Goal: Use online tool/utility: Utilize a website feature to perform a specific function

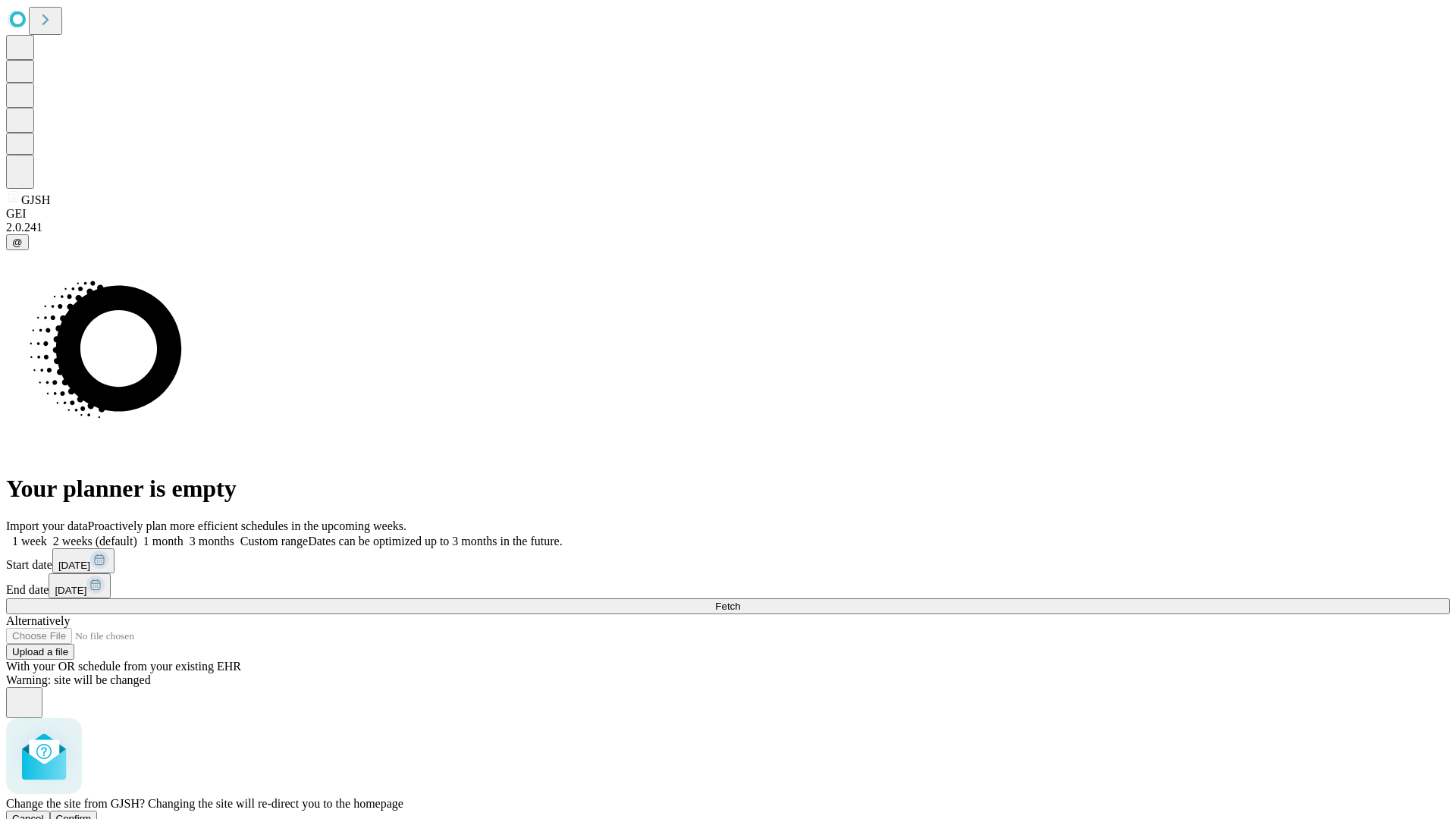
click at [92, 814] on span "Confirm" at bounding box center [74, 819] width 36 height 12
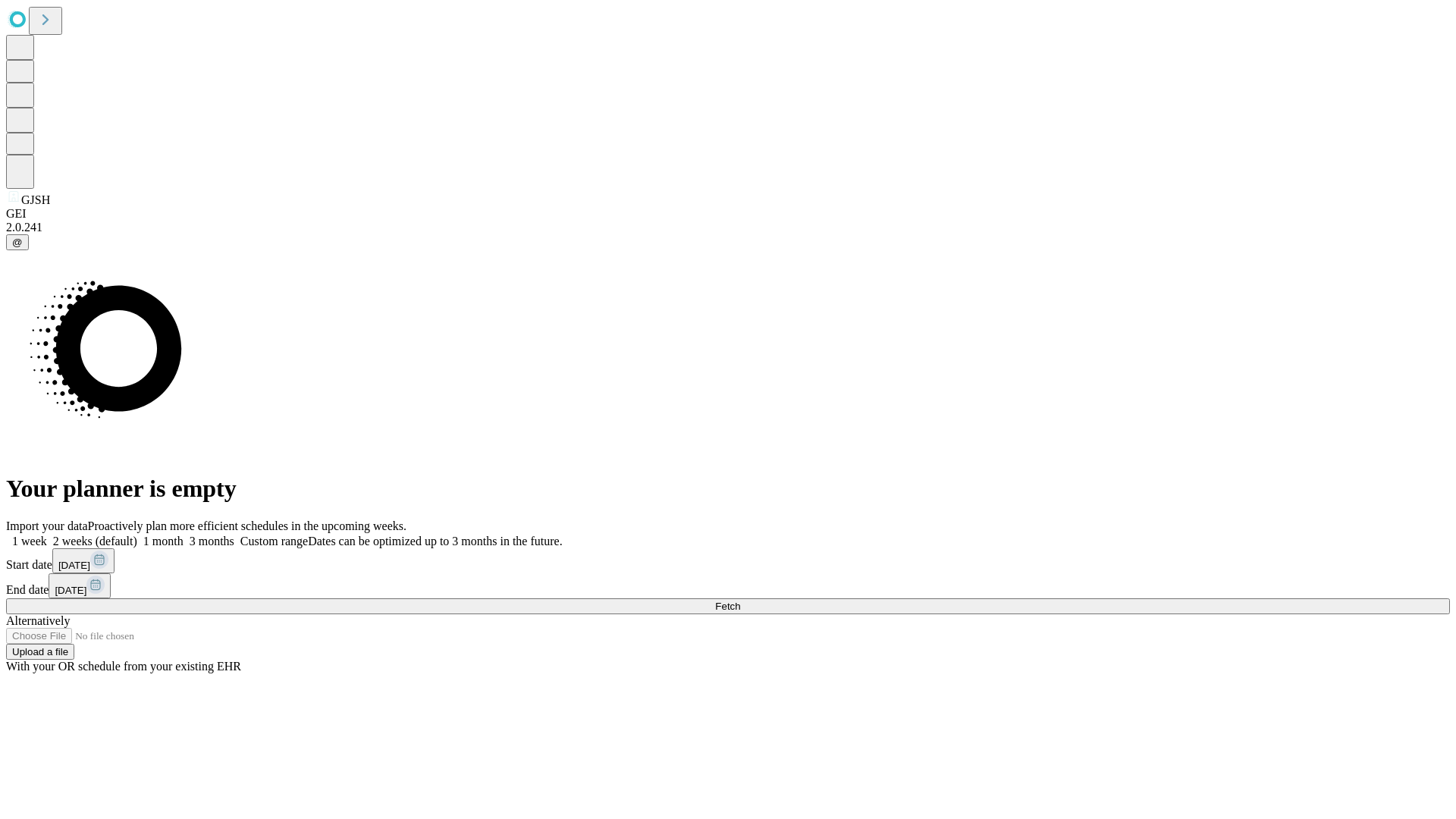
click at [137, 535] on label "2 weeks (default)" at bounding box center [92, 541] width 90 height 13
click at [740, 601] on span "Fetch" at bounding box center [728, 606] width 25 height 12
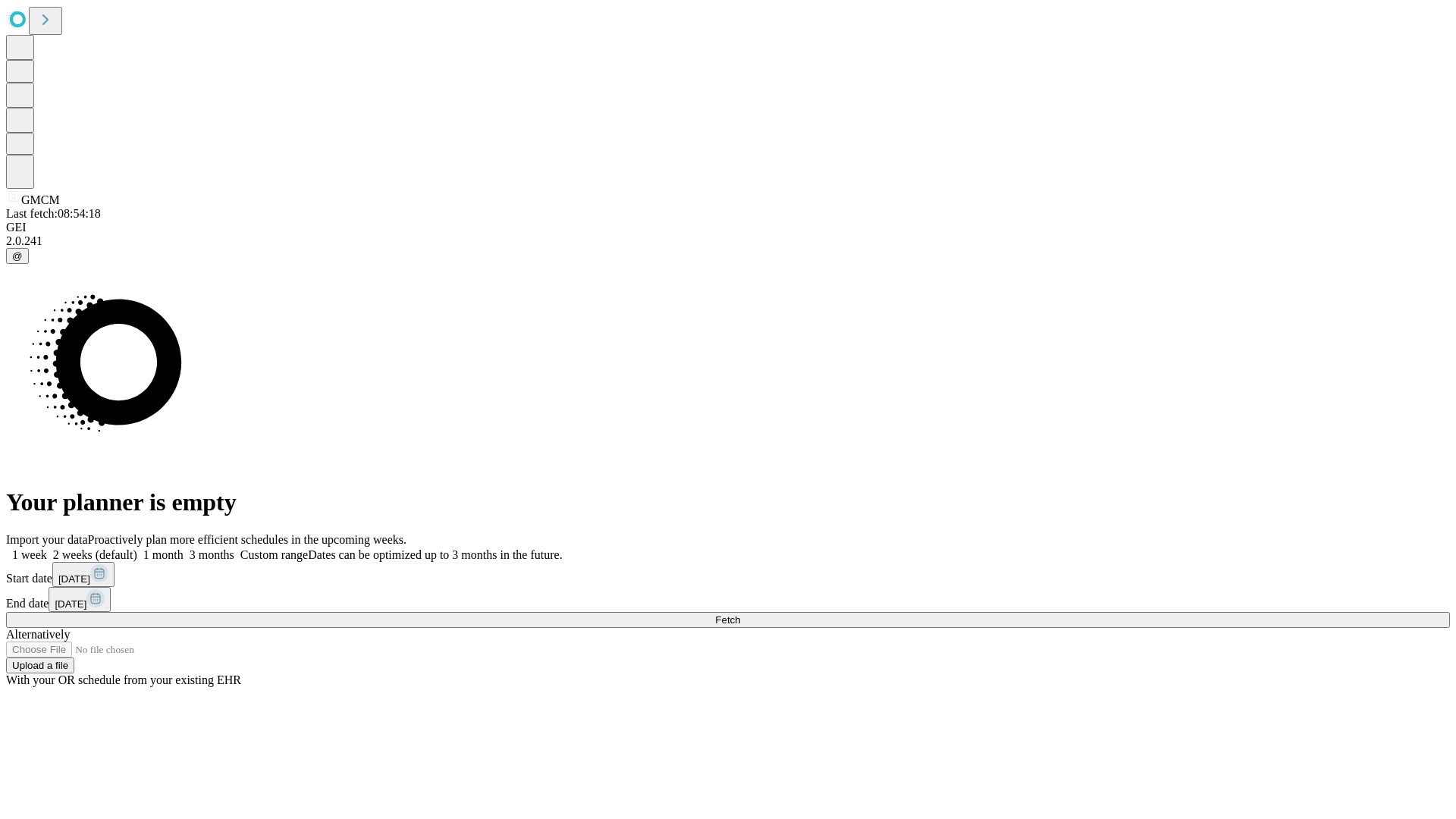
click at [137, 548] on label "2 weeks (default)" at bounding box center [92, 555] width 90 height 13
click at [740, 615] on span "Fetch" at bounding box center [728, 620] width 25 height 12
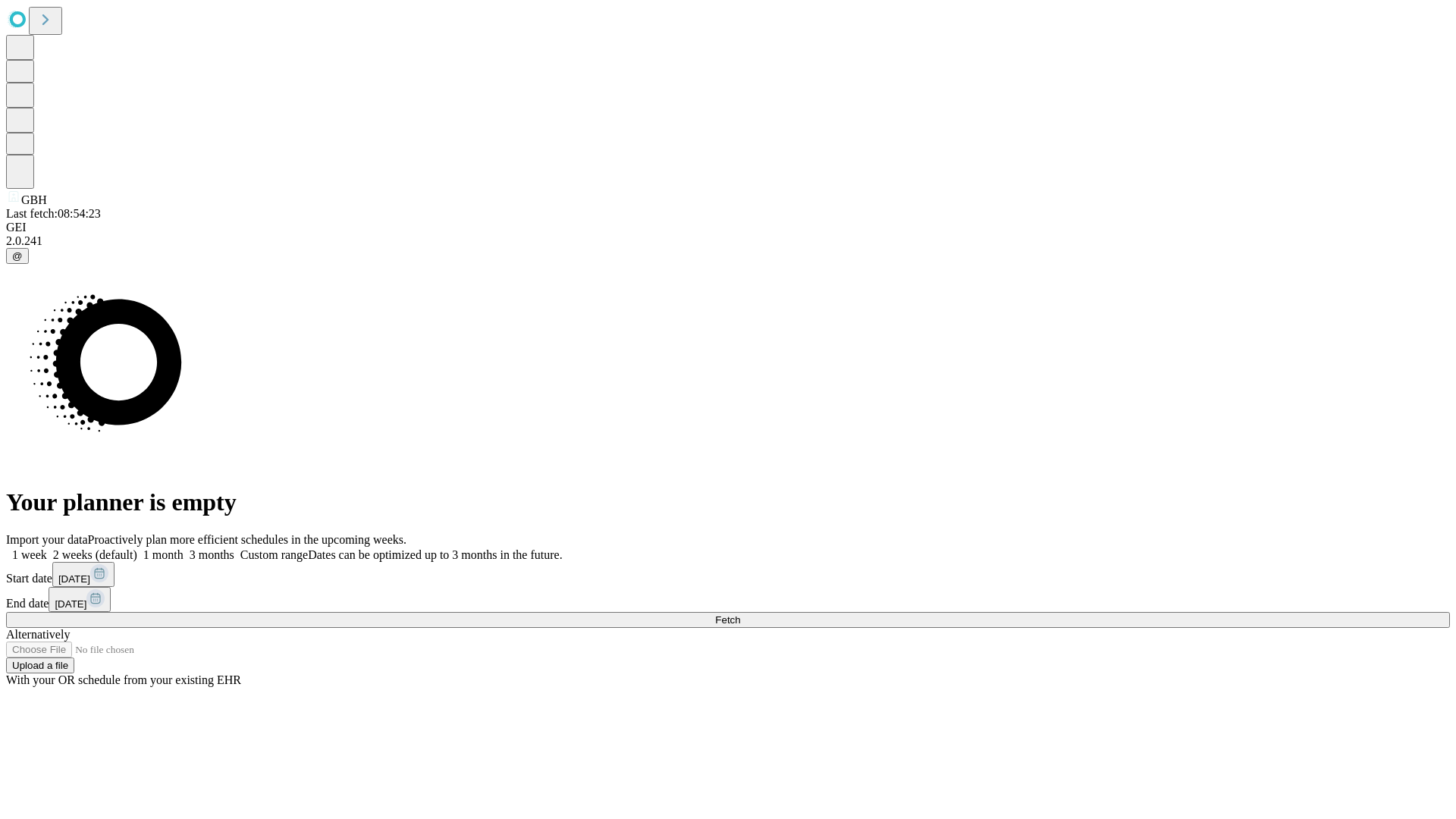
click at [137, 548] on label "2 weeks (default)" at bounding box center [92, 555] width 90 height 13
click at [740, 615] on span "Fetch" at bounding box center [728, 620] width 25 height 12
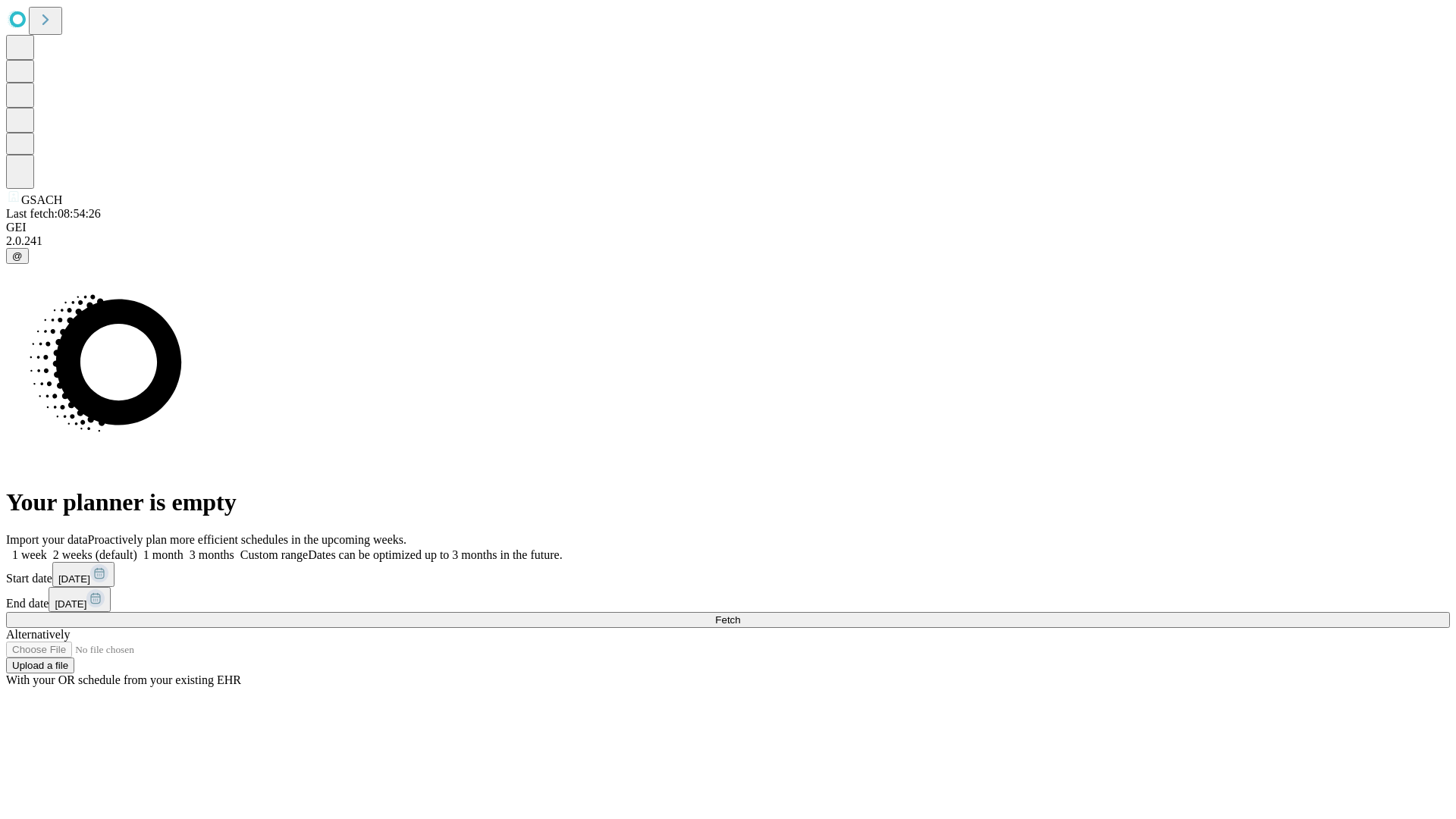
click at [137, 548] on label "2 weeks (default)" at bounding box center [92, 555] width 90 height 13
click at [740, 615] on span "Fetch" at bounding box center [728, 620] width 25 height 12
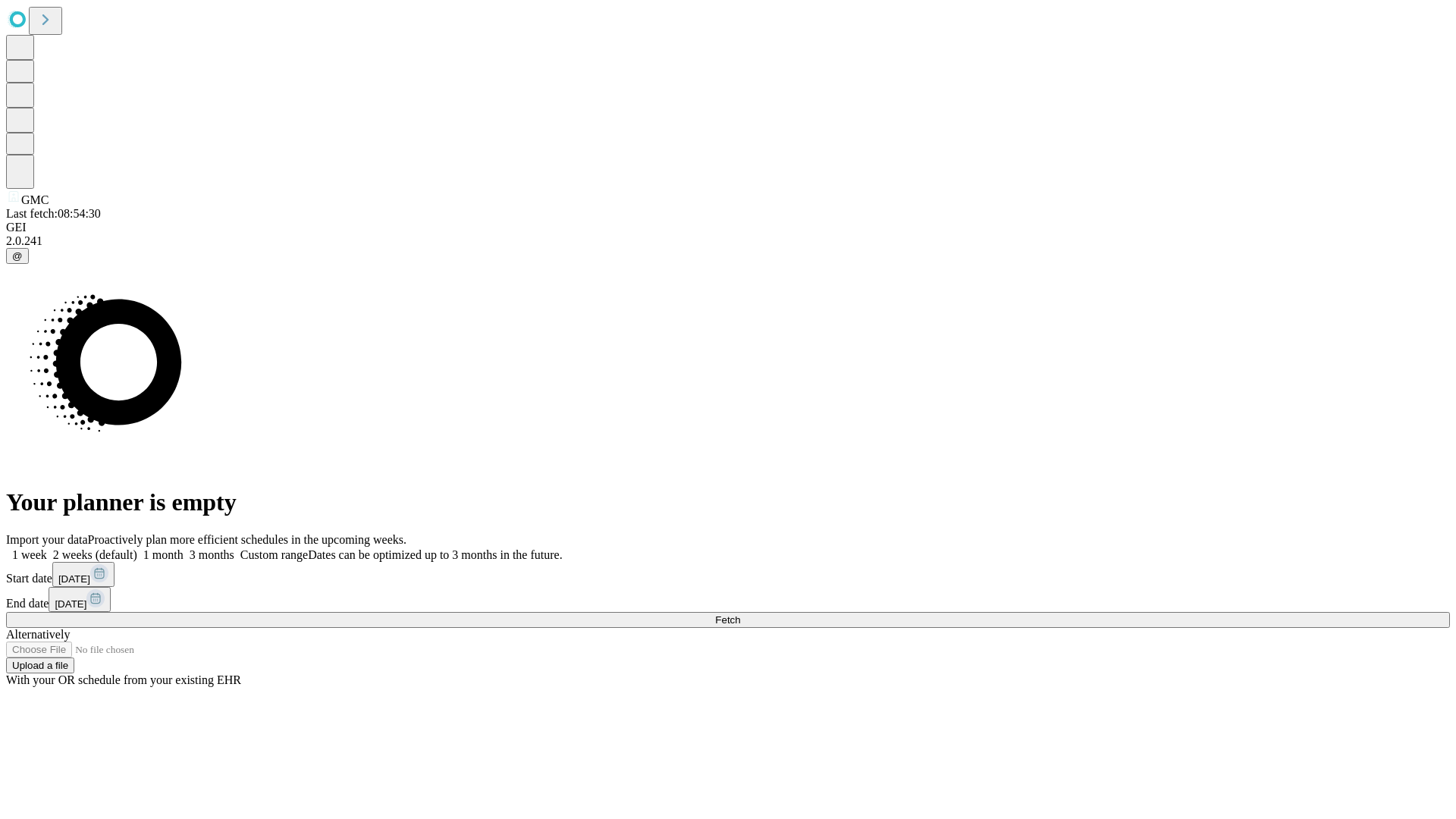
click at [137, 548] on label "2 weeks (default)" at bounding box center [92, 555] width 90 height 13
click at [740, 615] on span "Fetch" at bounding box center [728, 620] width 25 height 12
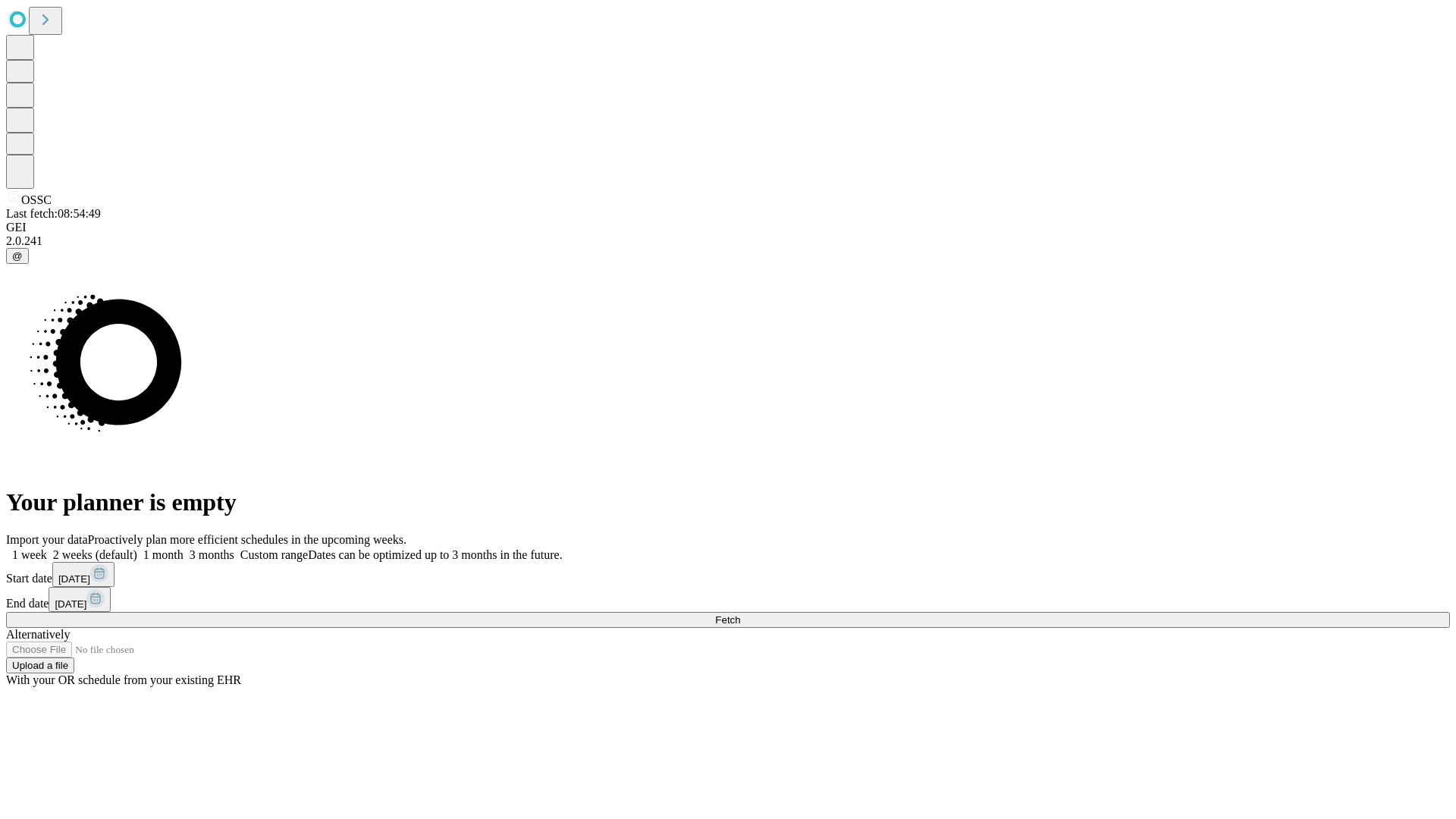
click at [137, 548] on label "2 weeks (default)" at bounding box center [92, 555] width 90 height 13
click at [740, 615] on span "Fetch" at bounding box center [728, 620] width 25 height 12
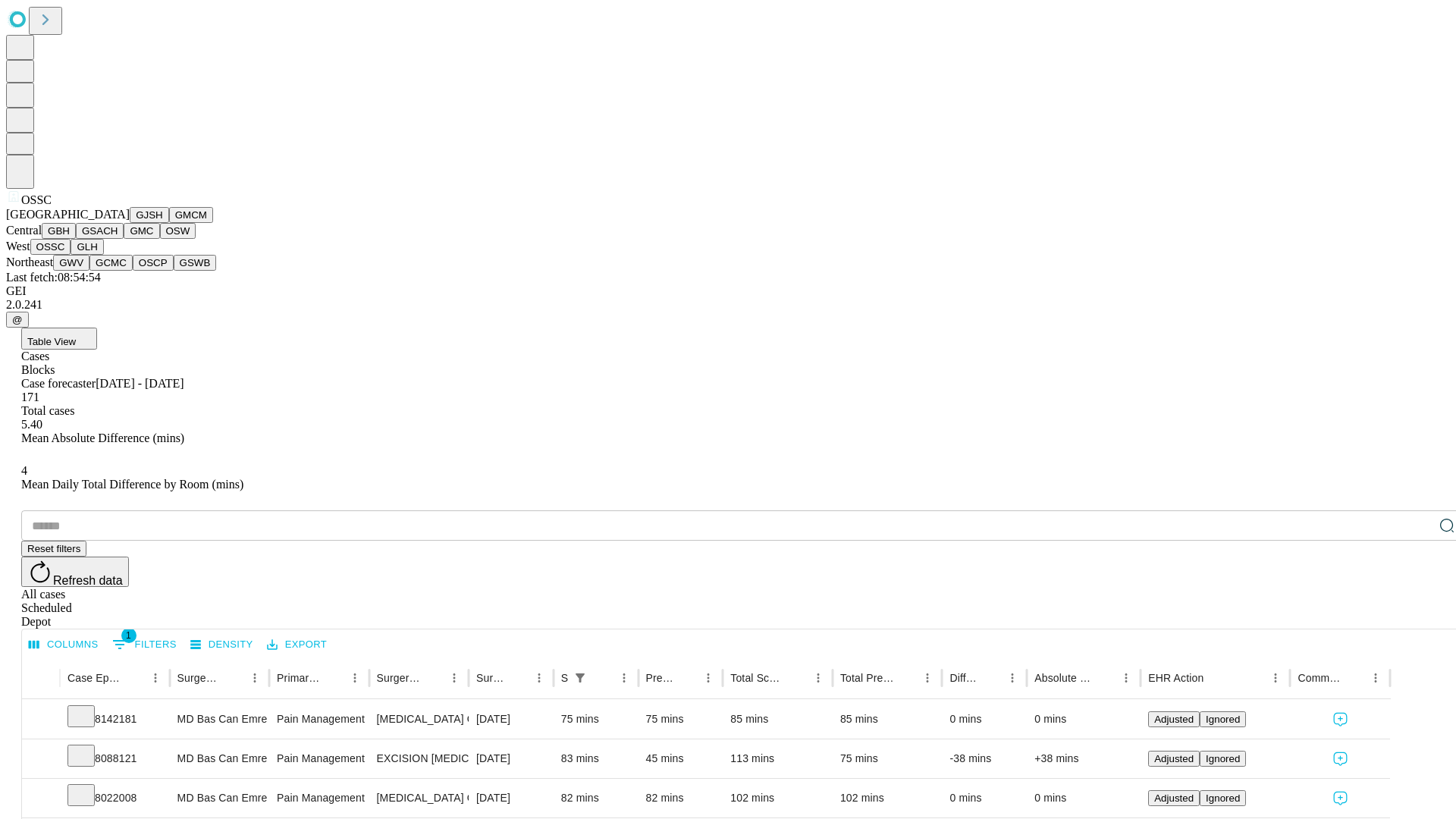
click at [103, 255] on button "GLH" at bounding box center [87, 246] width 33 height 16
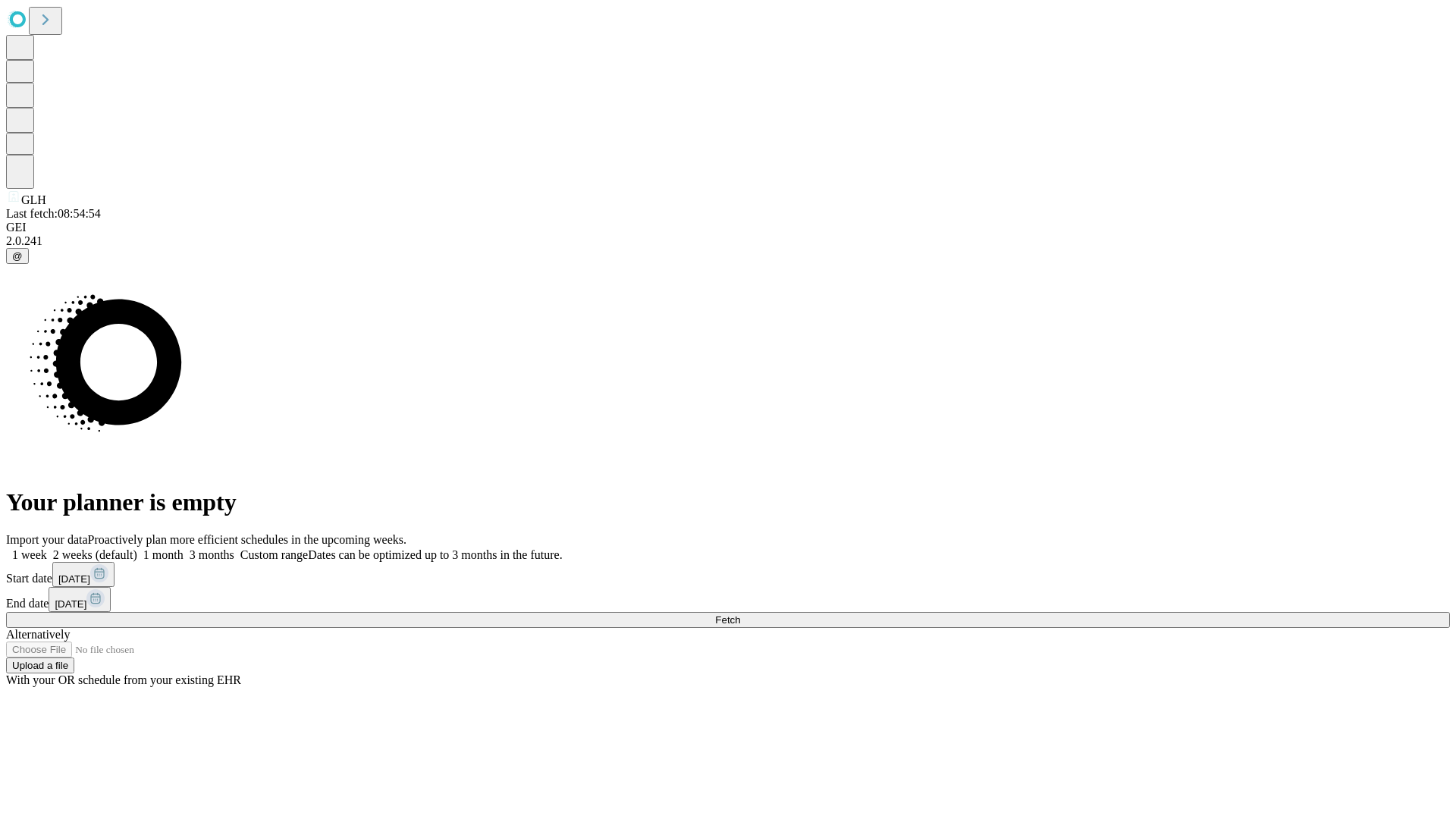
click at [137, 548] on label "2 weeks (default)" at bounding box center [92, 555] width 90 height 13
click at [740, 615] on span "Fetch" at bounding box center [728, 620] width 25 height 12
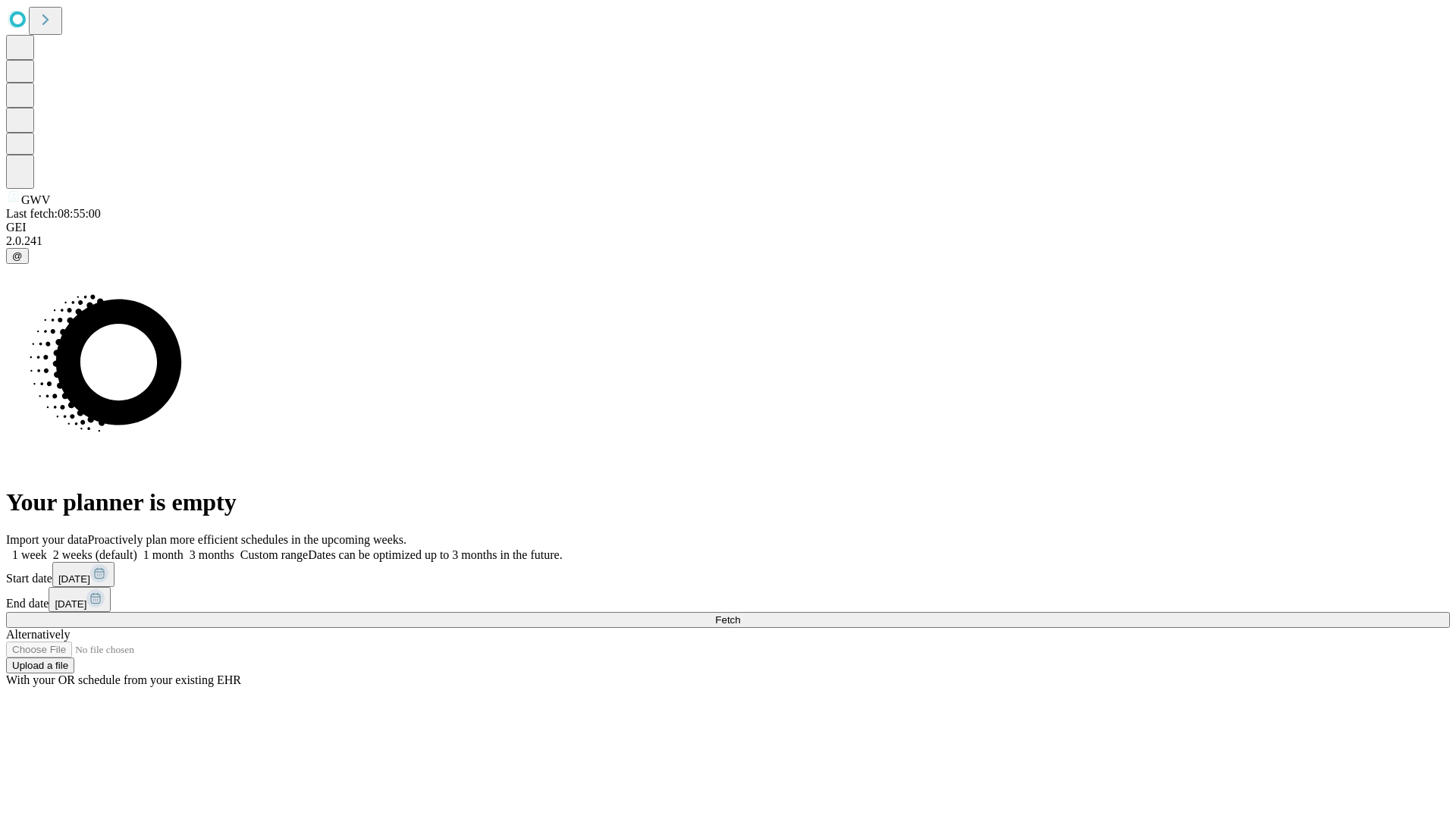
click at [740, 615] on span "Fetch" at bounding box center [728, 620] width 25 height 12
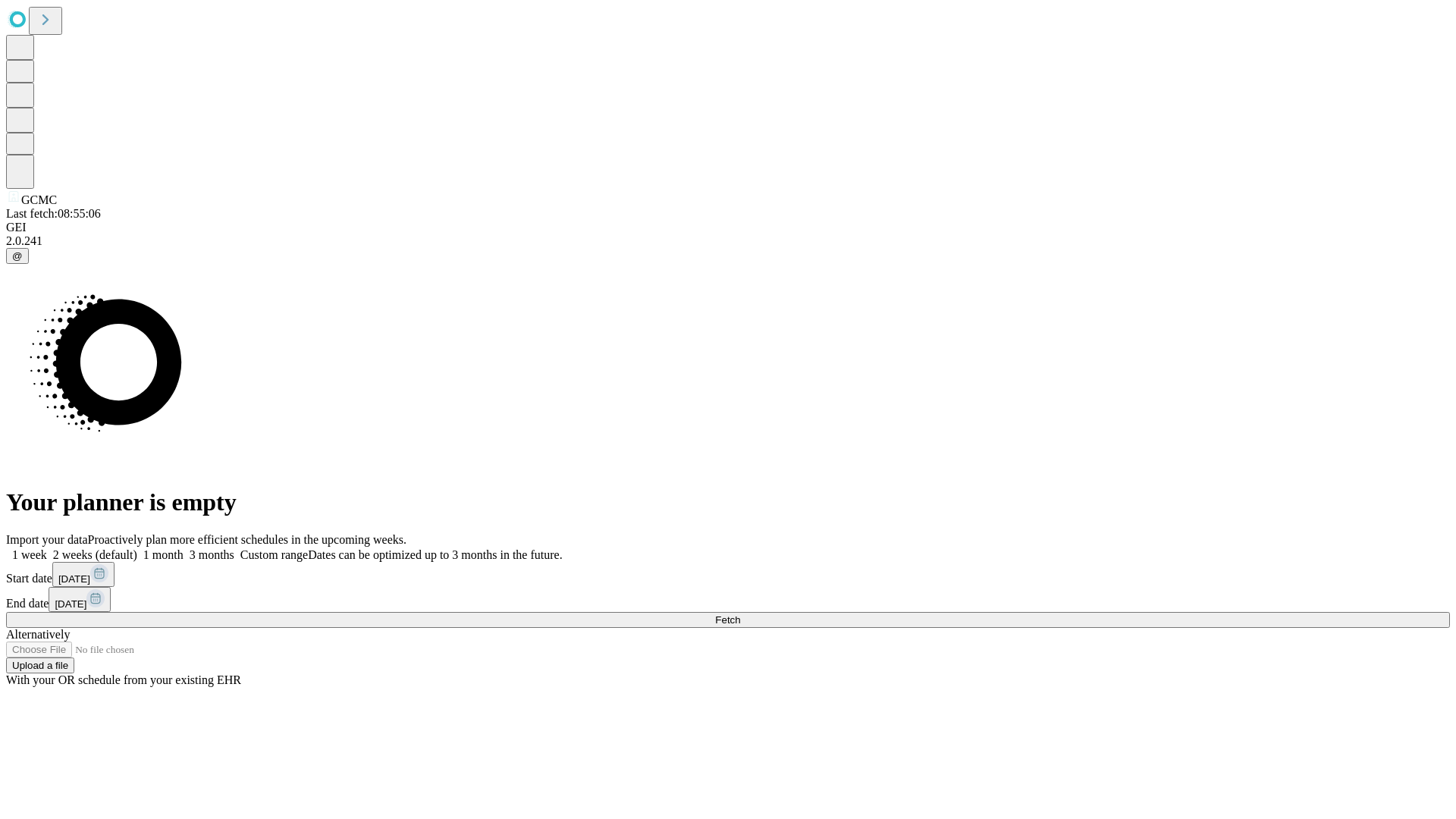
click at [137, 548] on label "2 weeks (default)" at bounding box center [92, 555] width 90 height 13
click at [740, 615] on span "Fetch" at bounding box center [728, 620] width 25 height 12
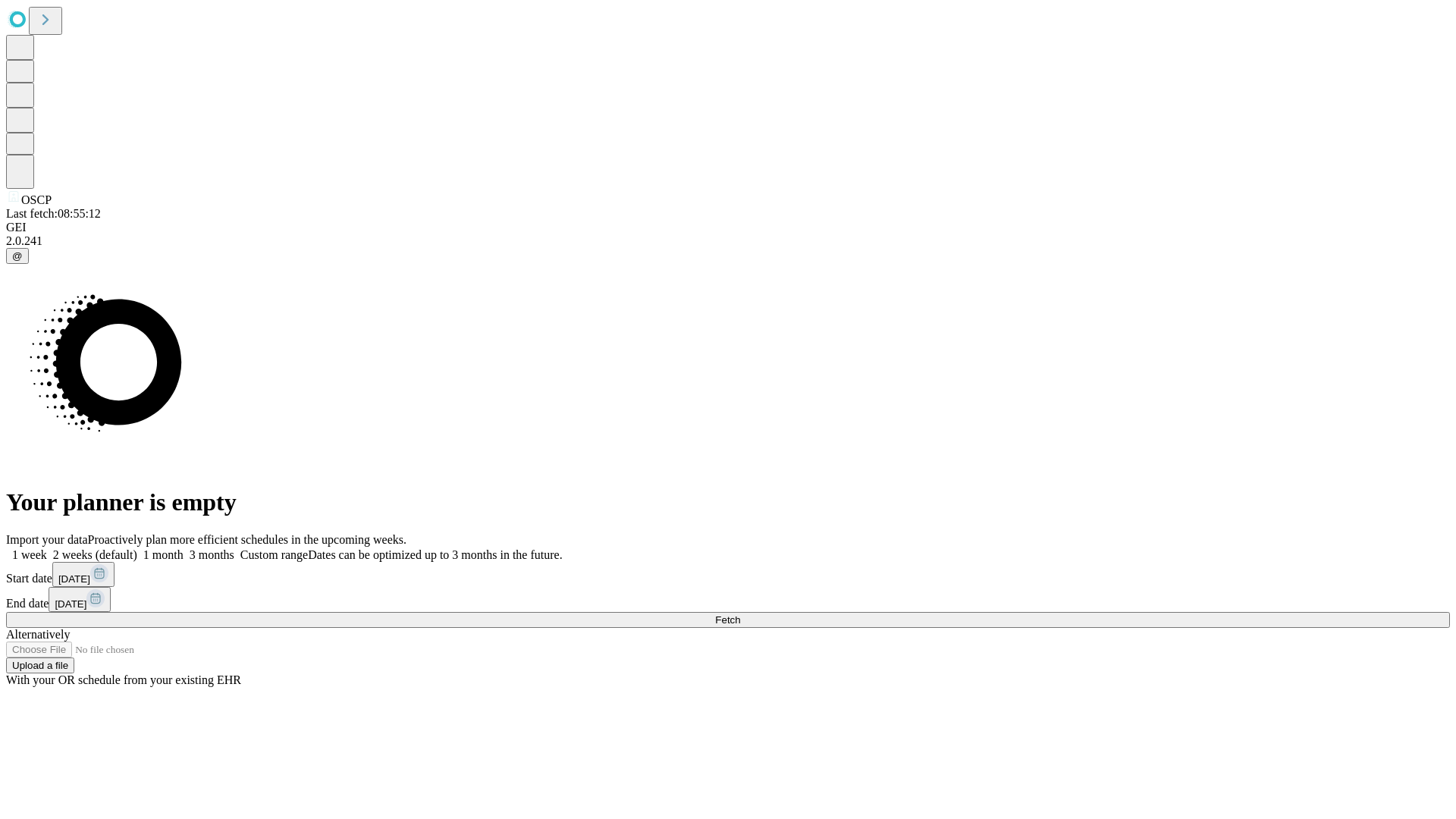
click at [137, 548] on label "2 weeks (default)" at bounding box center [92, 555] width 90 height 13
click at [740, 615] on span "Fetch" at bounding box center [728, 620] width 25 height 12
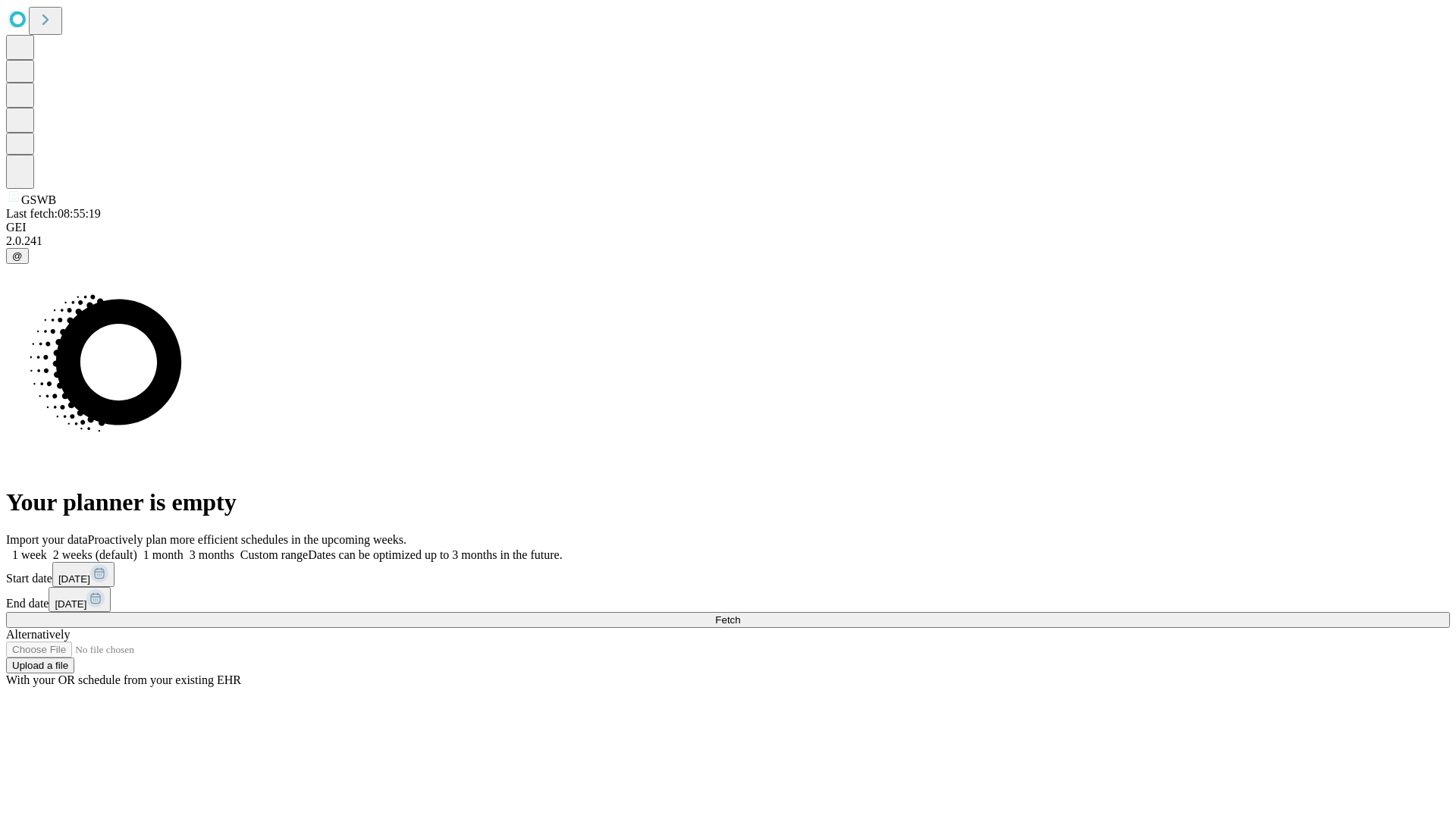
click at [137, 548] on label "2 weeks (default)" at bounding box center [92, 555] width 90 height 13
click at [740, 615] on span "Fetch" at bounding box center [728, 620] width 25 height 12
